Goal: Task Accomplishment & Management: Use online tool/utility

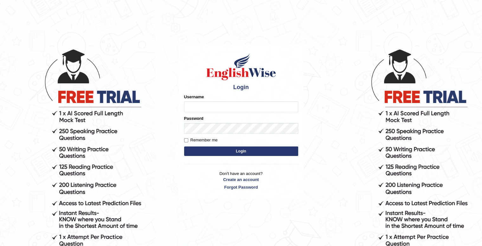
click at [224, 110] on input "Username" at bounding box center [241, 106] width 114 height 11
type input "vikas197"
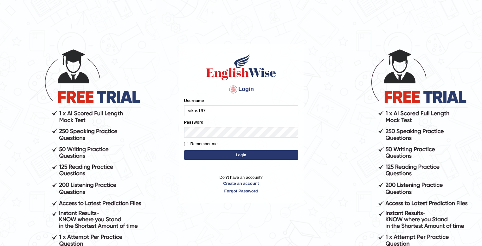
click at [234, 153] on button "Login" at bounding box center [241, 155] width 114 height 10
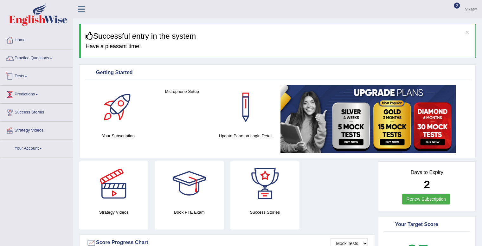
click at [27, 76] on span at bounding box center [26, 76] width 3 height 1
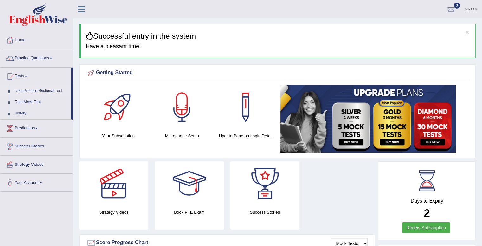
click at [52, 91] on link "Take Practice Sectional Test" at bounding box center [41, 90] width 59 height 11
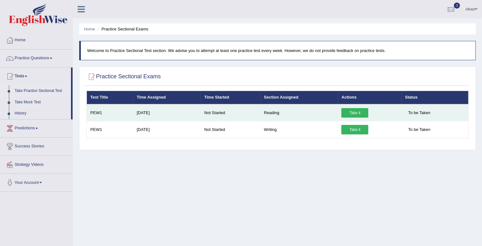
click at [354, 113] on link "Take it" at bounding box center [354, 113] width 27 height 10
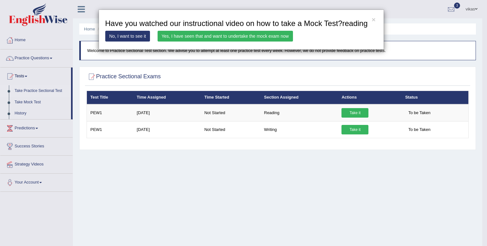
click at [229, 32] on link "Yes, I have seen that and want to undertake the mock exam now" at bounding box center [225, 36] width 135 height 11
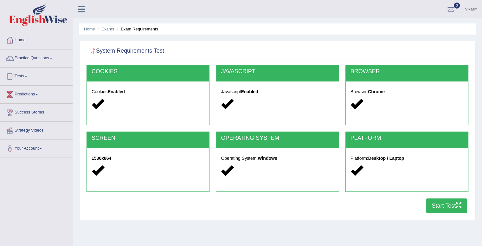
click at [442, 205] on button "Start Test" at bounding box center [446, 205] width 41 height 15
click at [30, 74] on link "Tests" at bounding box center [36, 76] width 72 height 16
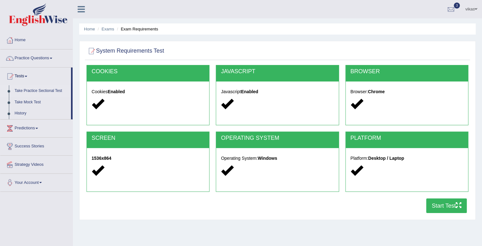
click at [34, 88] on link "Take Practice Sectional Test" at bounding box center [41, 90] width 59 height 11
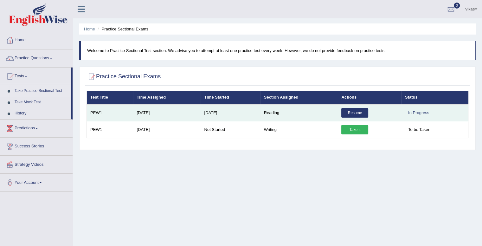
click at [347, 113] on link "Resume" at bounding box center [354, 113] width 27 height 10
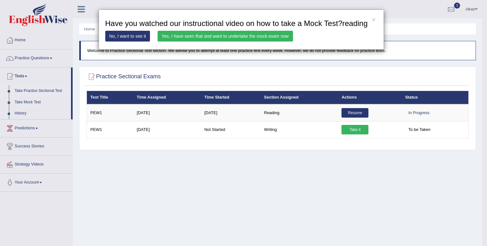
click at [230, 36] on link "Yes, I have seen that and want to undertake the mock exam now" at bounding box center [225, 36] width 135 height 11
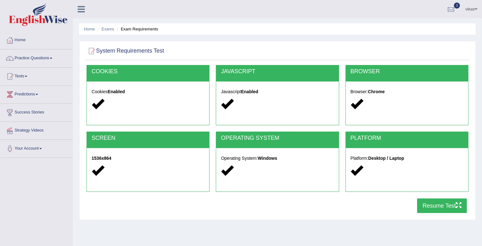
click at [438, 203] on button "Resume Test" at bounding box center [442, 205] width 50 height 15
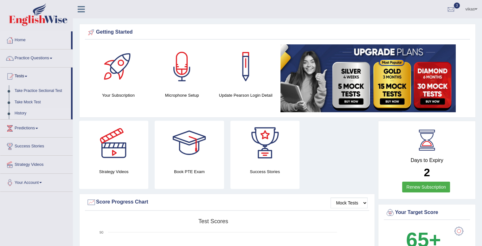
click at [23, 114] on link "History" at bounding box center [41, 113] width 59 height 11
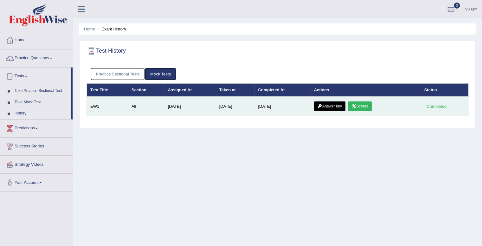
click at [363, 106] on link "Scores" at bounding box center [359, 106] width 23 height 10
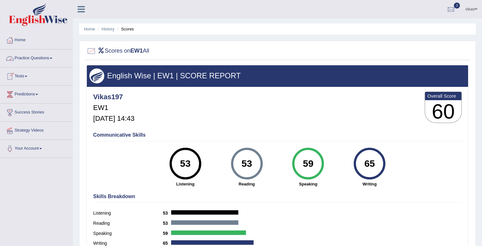
click at [27, 73] on link "Tests" at bounding box center [36, 76] width 72 height 16
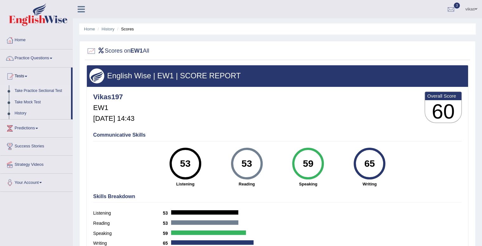
click at [43, 89] on link "Take Practice Sectional Test" at bounding box center [41, 90] width 59 height 11
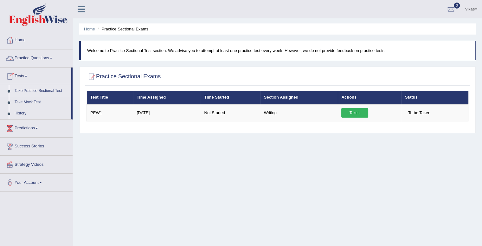
click at [50, 57] on link "Practice Questions" at bounding box center [36, 57] width 72 height 16
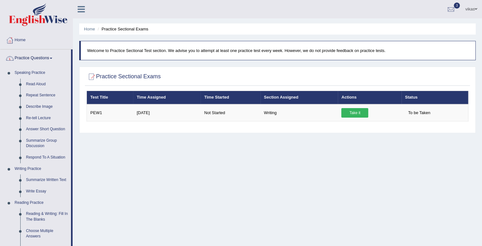
click at [50, 57] on link "Practice Questions" at bounding box center [35, 57] width 71 height 16
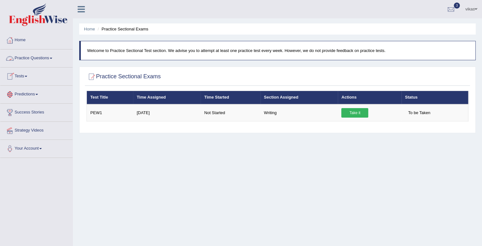
click at [27, 76] on span at bounding box center [26, 76] width 3 height 1
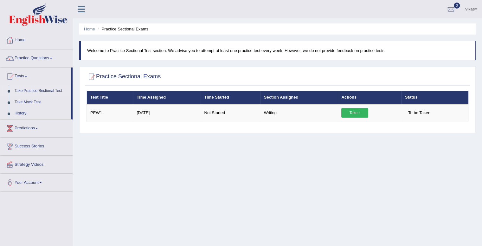
click at [54, 89] on link "Take Practice Sectional Test" at bounding box center [41, 90] width 59 height 11
click at [120, 29] on li "Practice Sectional Exams" at bounding box center [122, 29] width 52 height 6
click at [94, 30] on link "Home" at bounding box center [89, 29] width 11 height 5
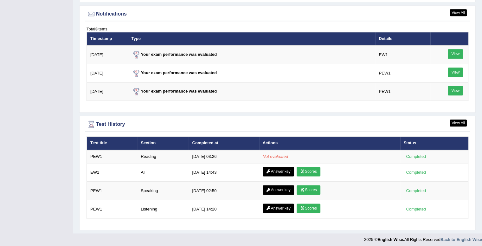
scroll to position [770, 0]
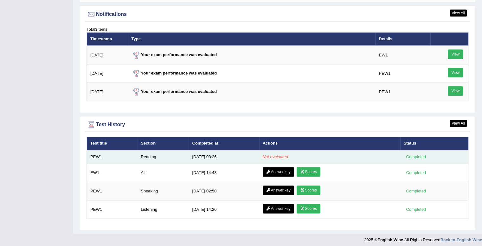
click at [407, 154] on div "Completed" at bounding box center [416, 156] width 25 height 7
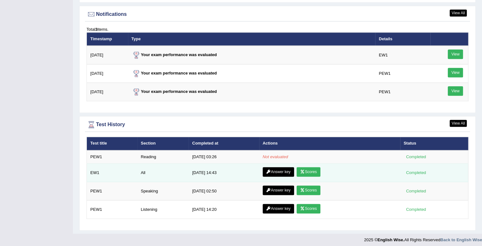
click at [309, 167] on link "Scores" at bounding box center [308, 172] width 23 height 10
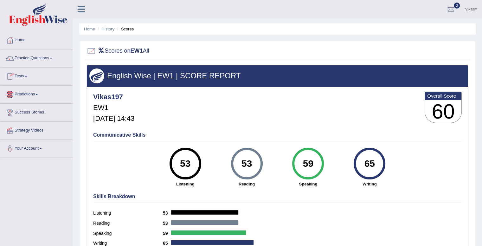
click at [27, 76] on span at bounding box center [26, 76] width 3 height 1
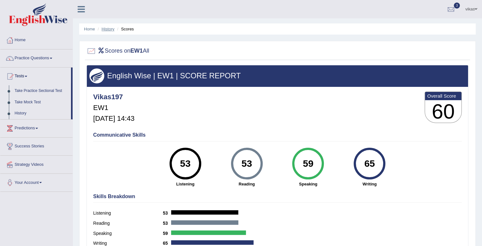
click at [110, 29] on link "History" at bounding box center [108, 29] width 13 height 5
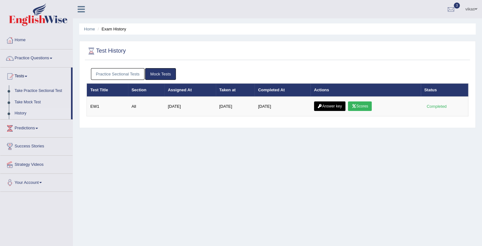
click at [131, 74] on link "Practice Sectional Tests" at bounding box center [118, 74] width 54 height 12
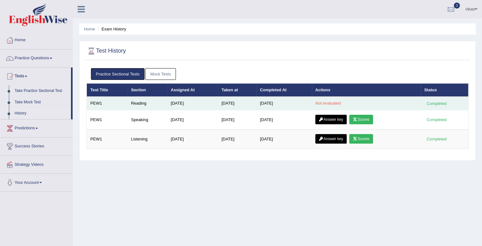
click at [423, 100] on td "Completed" at bounding box center [445, 103] width 48 height 13
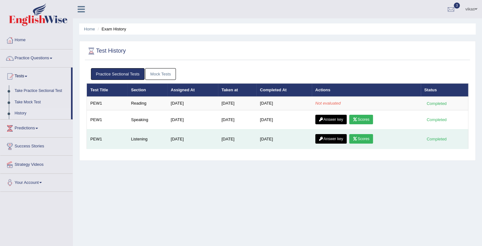
click at [364, 136] on link "Scores" at bounding box center [360, 139] width 23 height 10
